Goal: Task Accomplishment & Management: Manage account settings

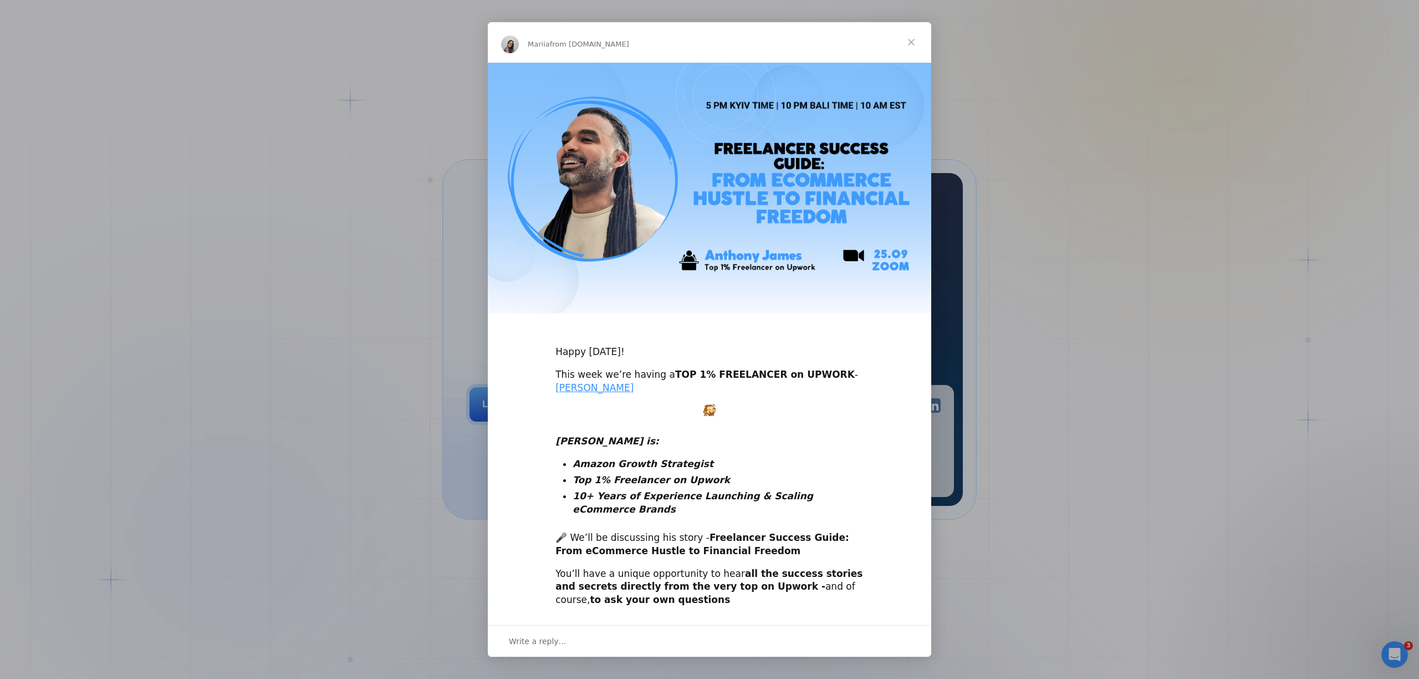
click at [912, 45] on span "Close" at bounding box center [911, 42] width 40 height 40
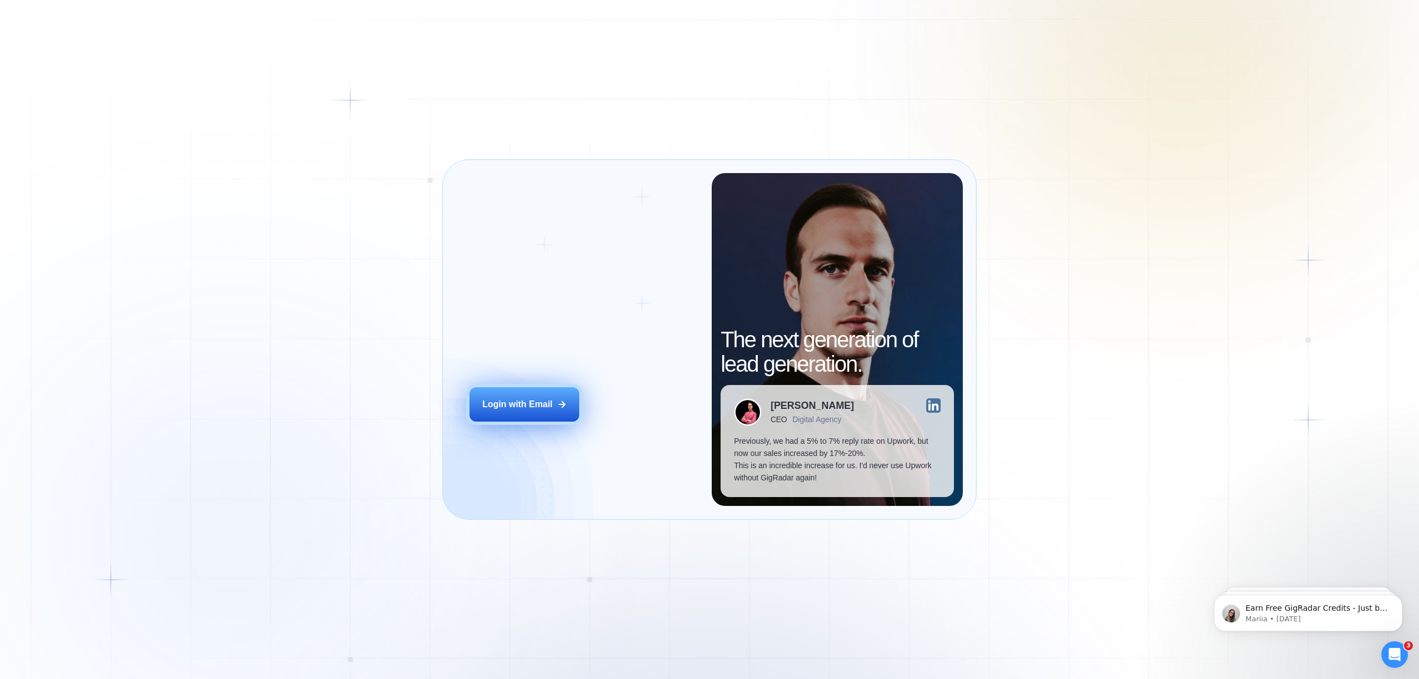
click at [549, 398] on div "Login with Email" at bounding box center [517, 404] width 70 height 12
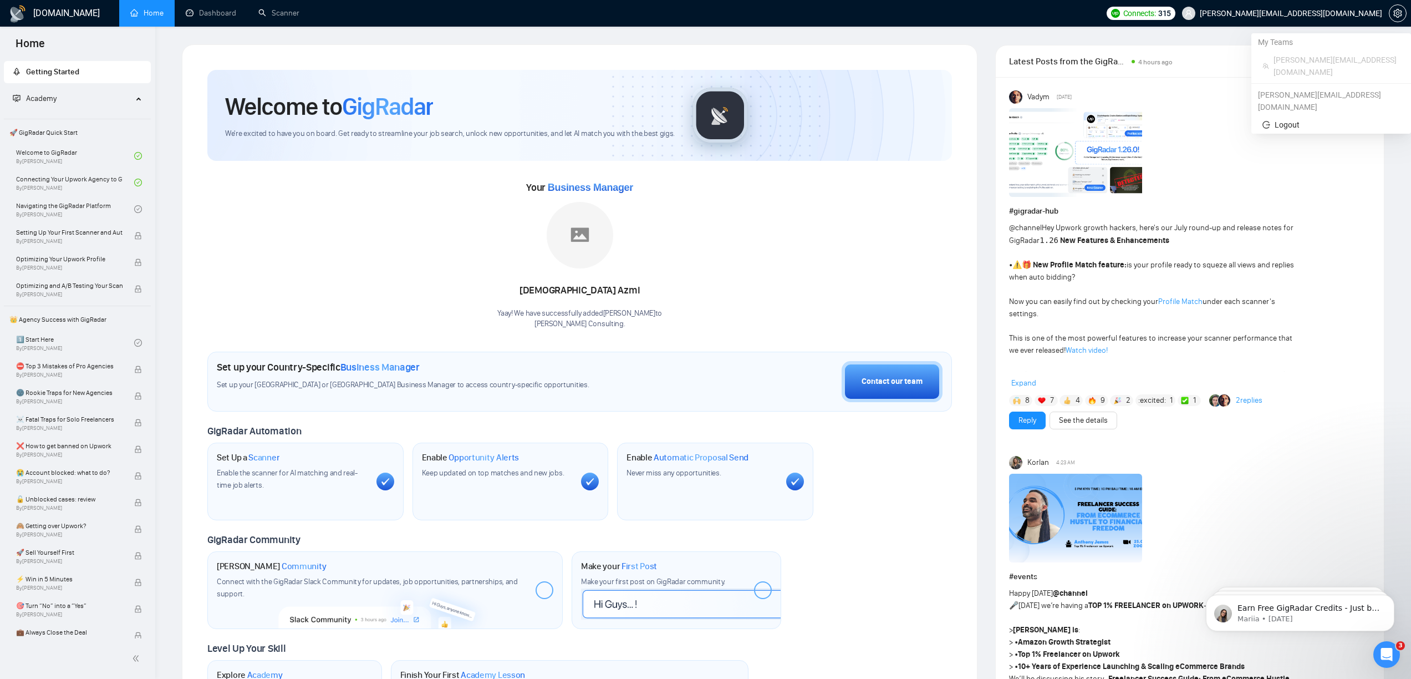
click at [1284, 18] on span "[PERSON_NAME][EMAIL_ADDRESS][DOMAIN_NAME]" at bounding box center [1281, 13] width 213 height 35
click at [1397, 12] on icon "setting" at bounding box center [1397, 13] width 8 height 9
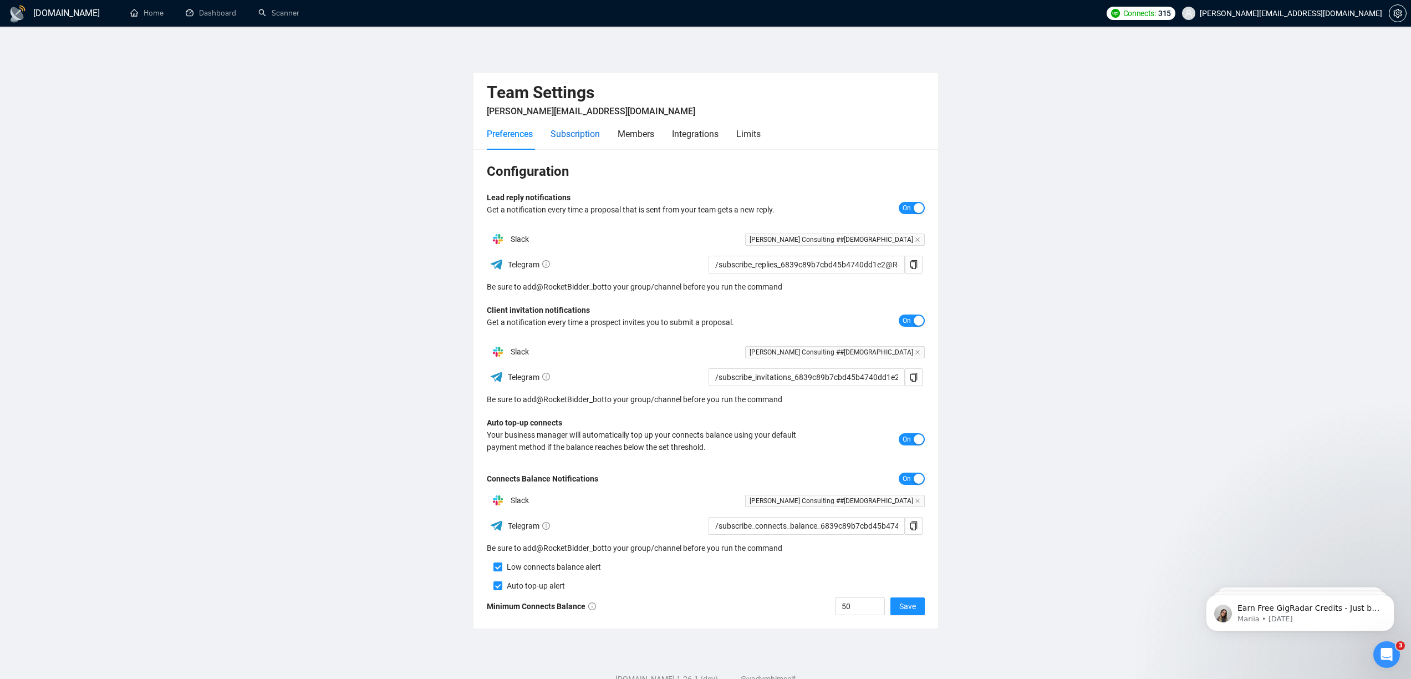
click at [565, 132] on div "Subscription" at bounding box center [575, 134] width 49 height 14
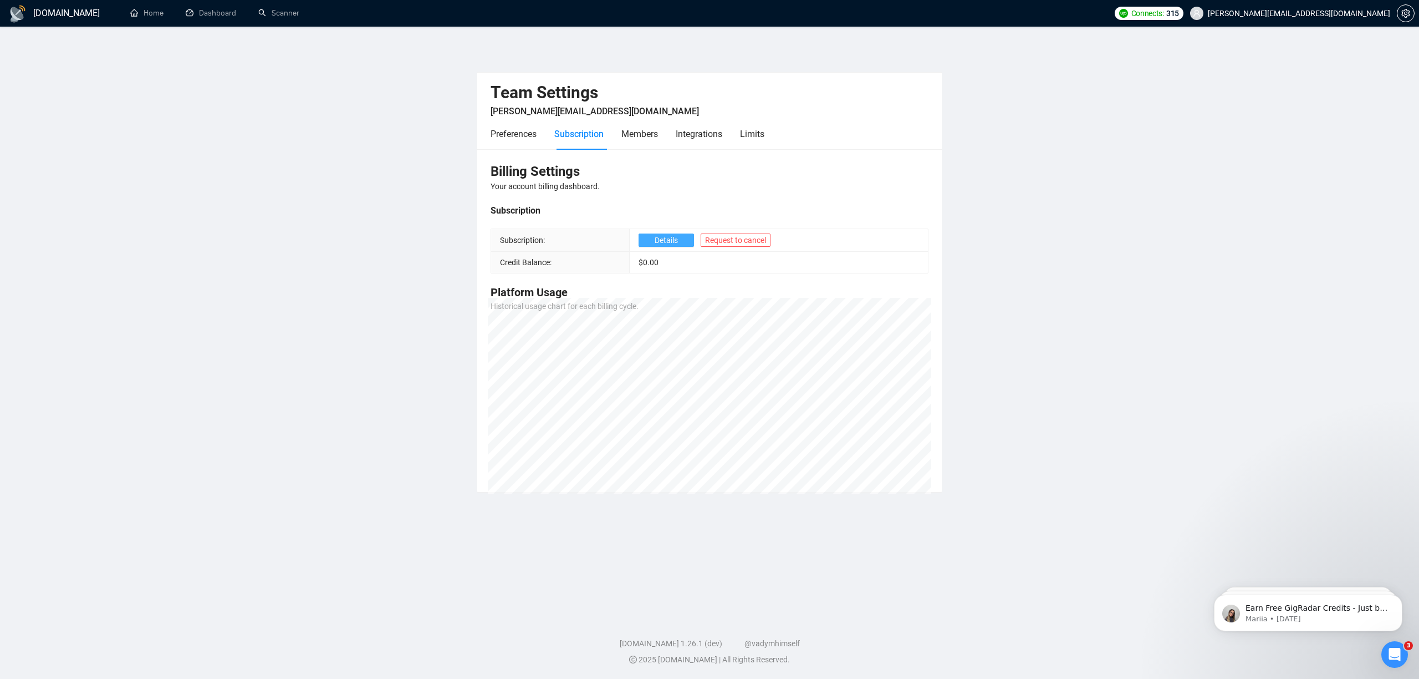
click at [671, 238] on span "Details" at bounding box center [666, 240] width 23 height 12
